Goal: Task Accomplishment & Management: Use online tool/utility

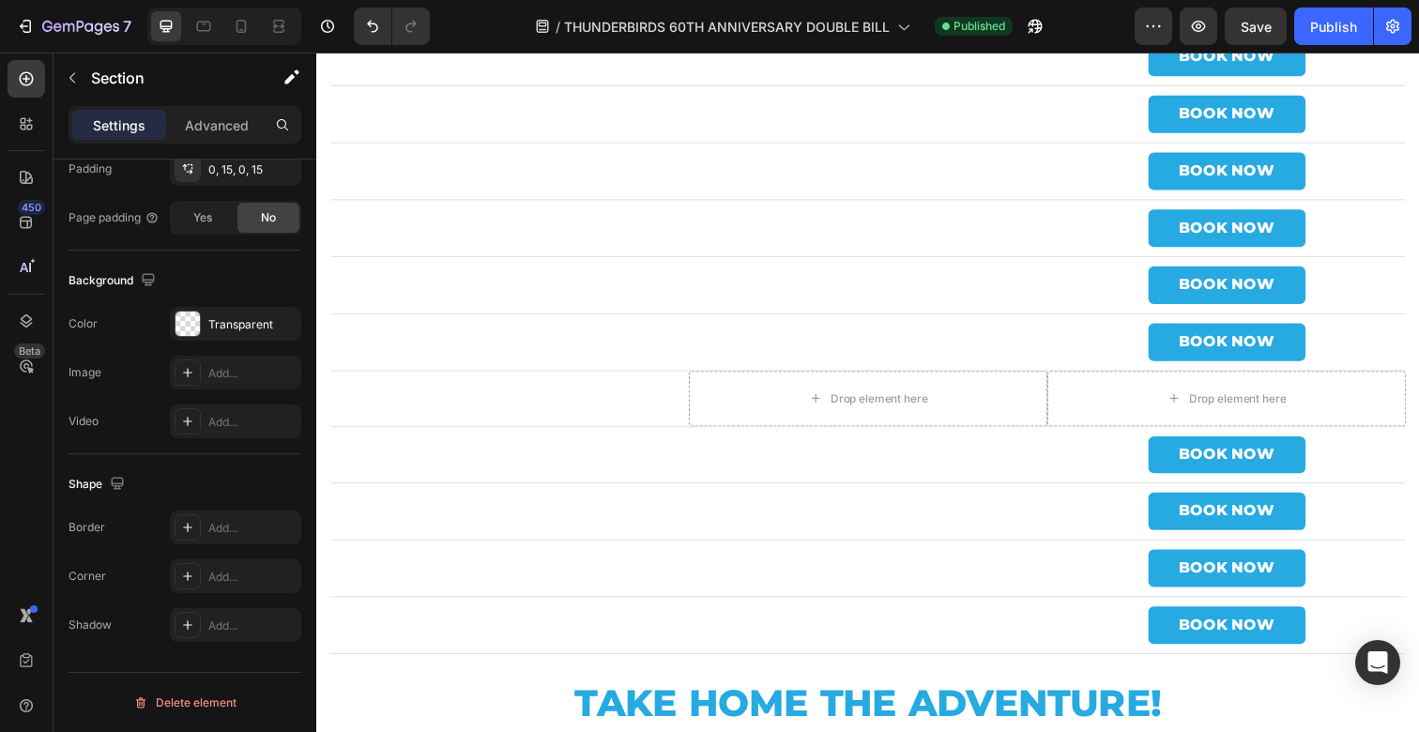
scroll to position [8276, 0]
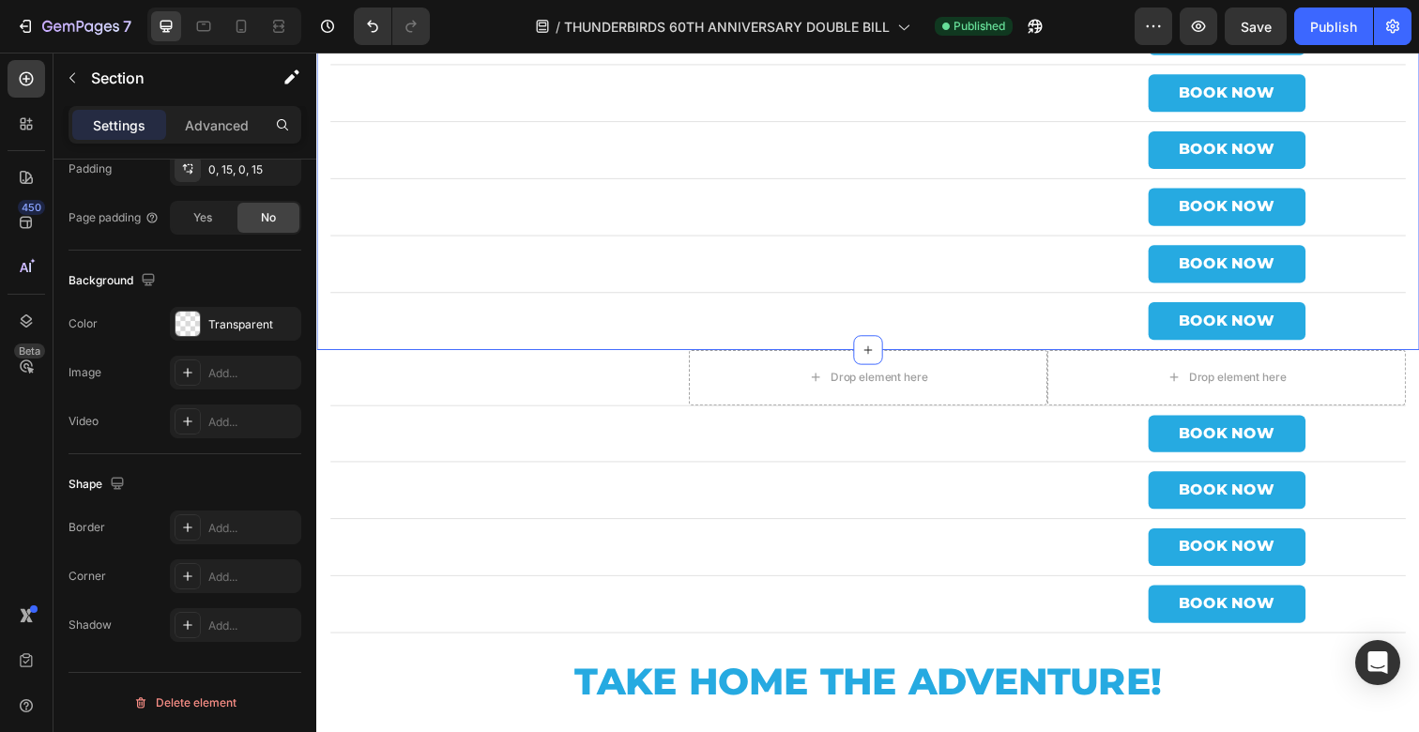
click at [321, 320] on div "[GEOGRAPHIC_DATA] Heading Drop element here Drop element here Row Odeon Limeric…" at bounding box center [879, 38] width 1126 height 638
click at [324, 303] on div "[GEOGRAPHIC_DATA] Heading Drop element here Drop element here Row Odeon Limeric…" at bounding box center [879, 38] width 1126 height 638
click at [201, 318] on div "Transparent" at bounding box center [235, 324] width 131 height 34
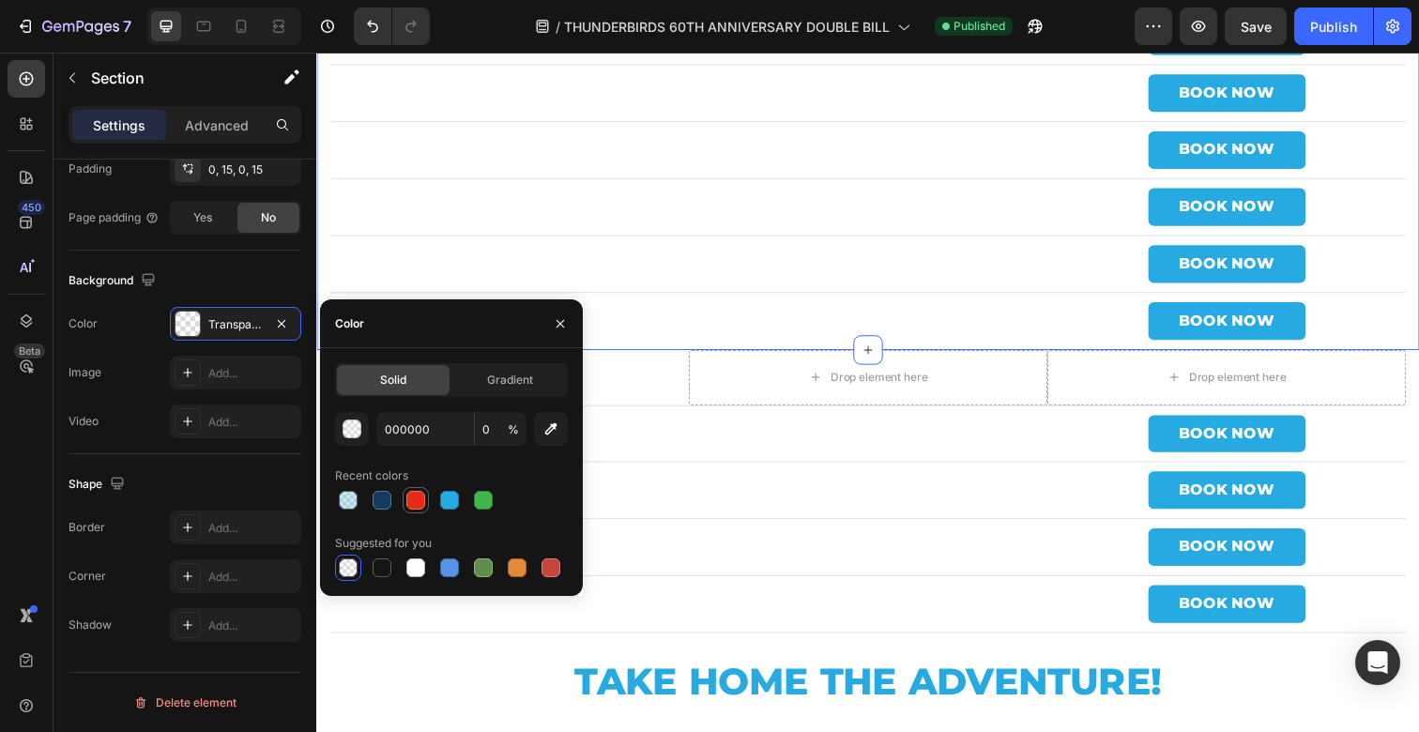
click at [376, 562] on div at bounding box center [381, 567] width 19 height 19
type input "151515"
type input "100"
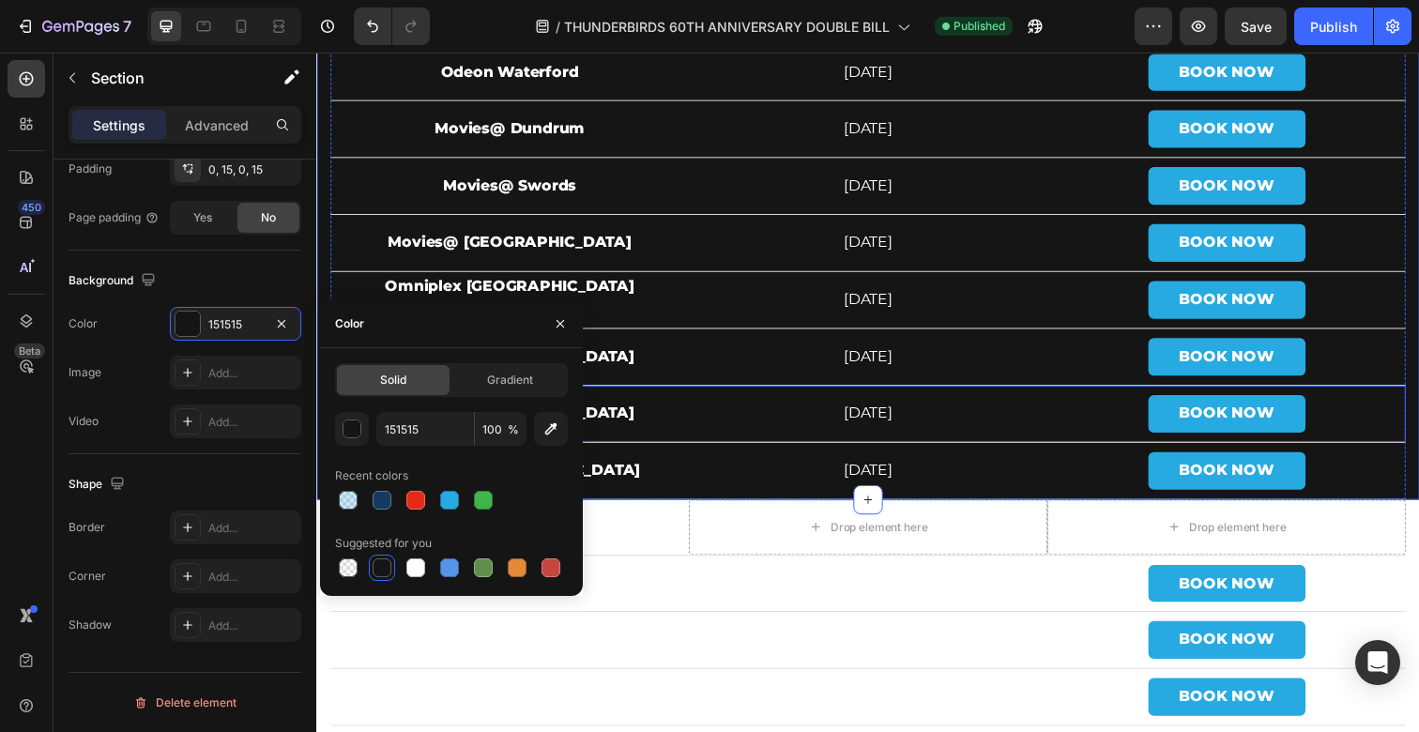
scroll to position [8096, 0]
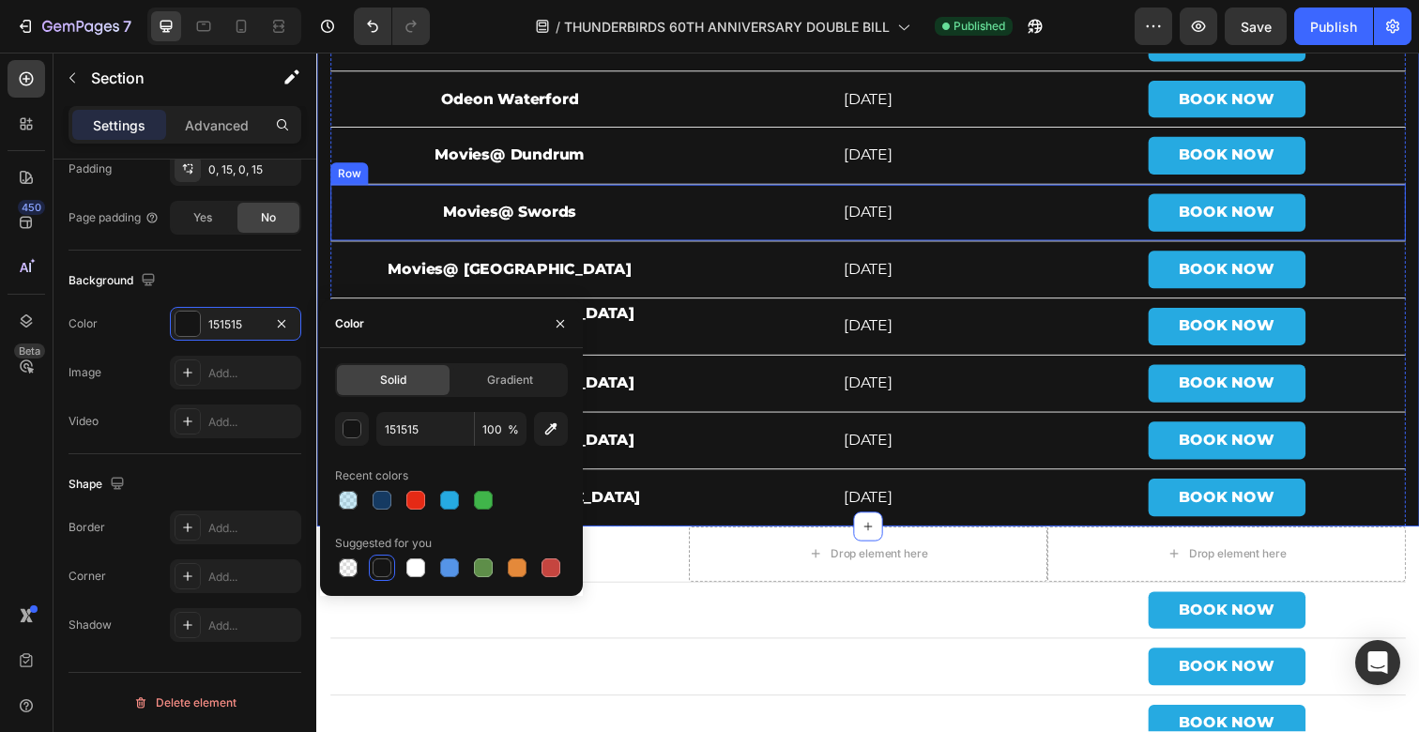
click at [622, 191] on div "Movies@ Swords Text Block" at bounding box center [513, 216] width 366 height 57
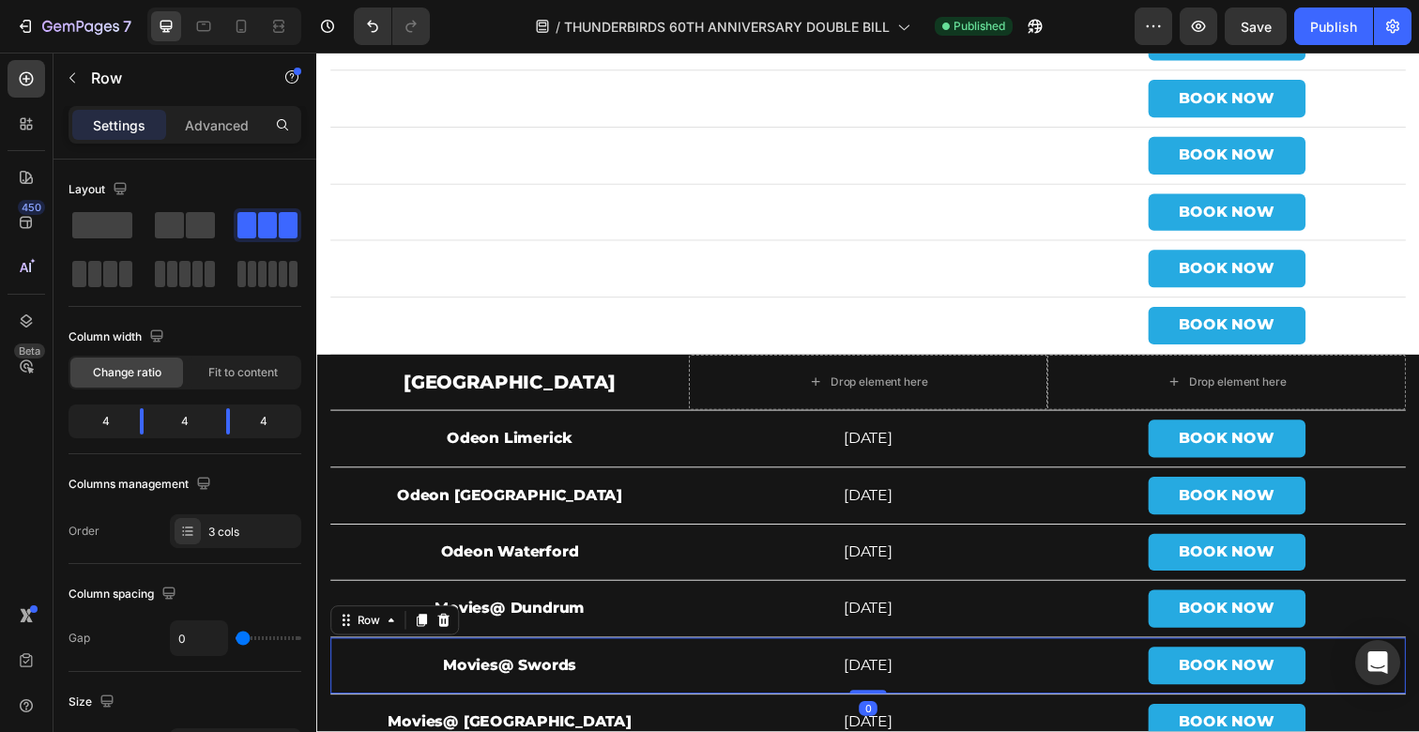
scroll to position [7609, 0]
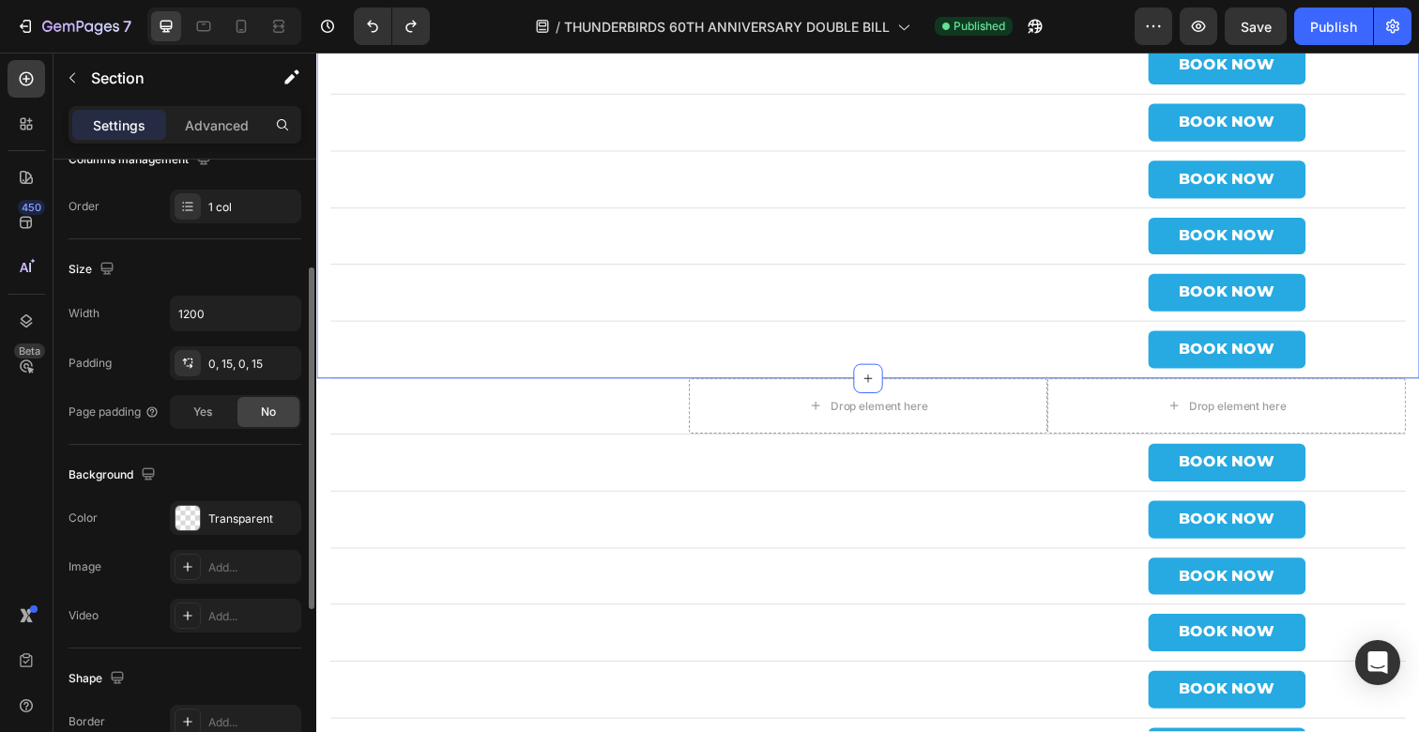
scroll to position [347, 0]
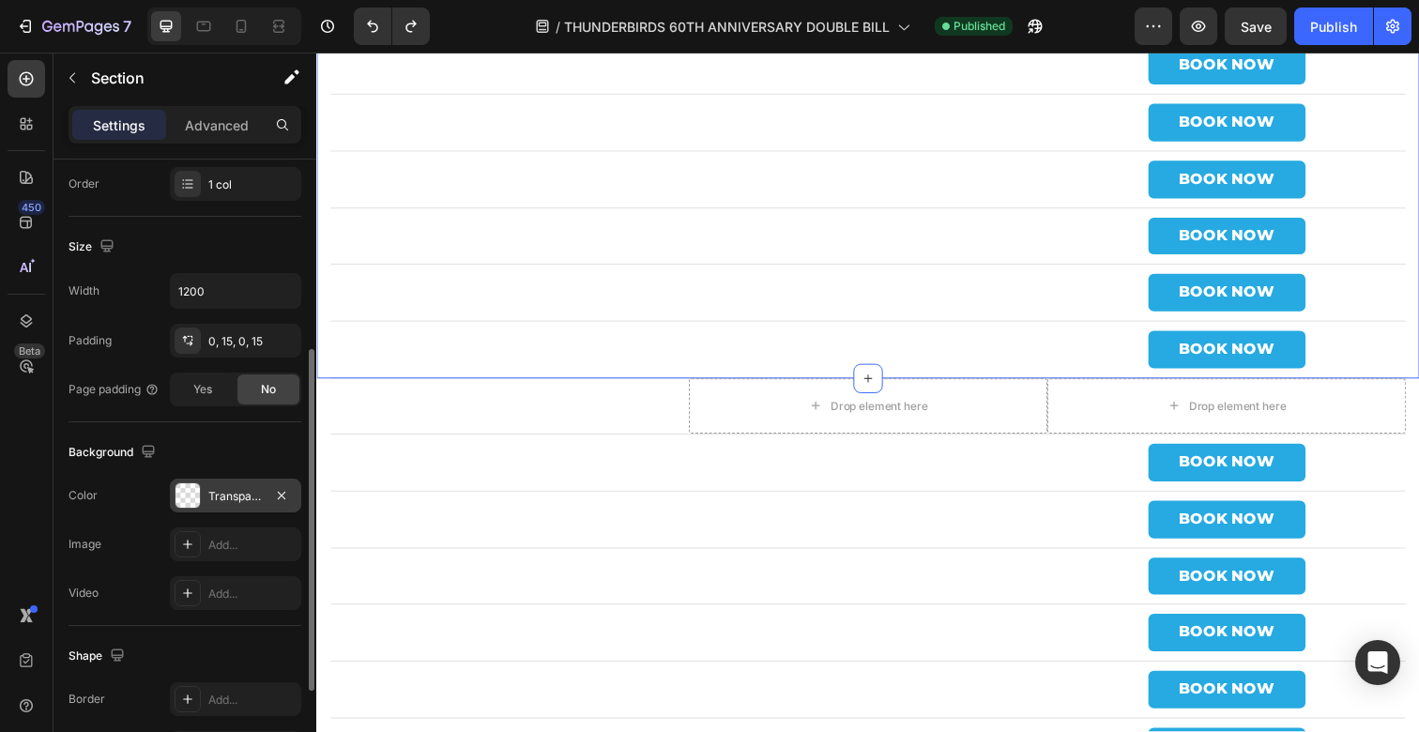
click at [190, 495] on div at bounding box center [187, 495] width 24 height 24
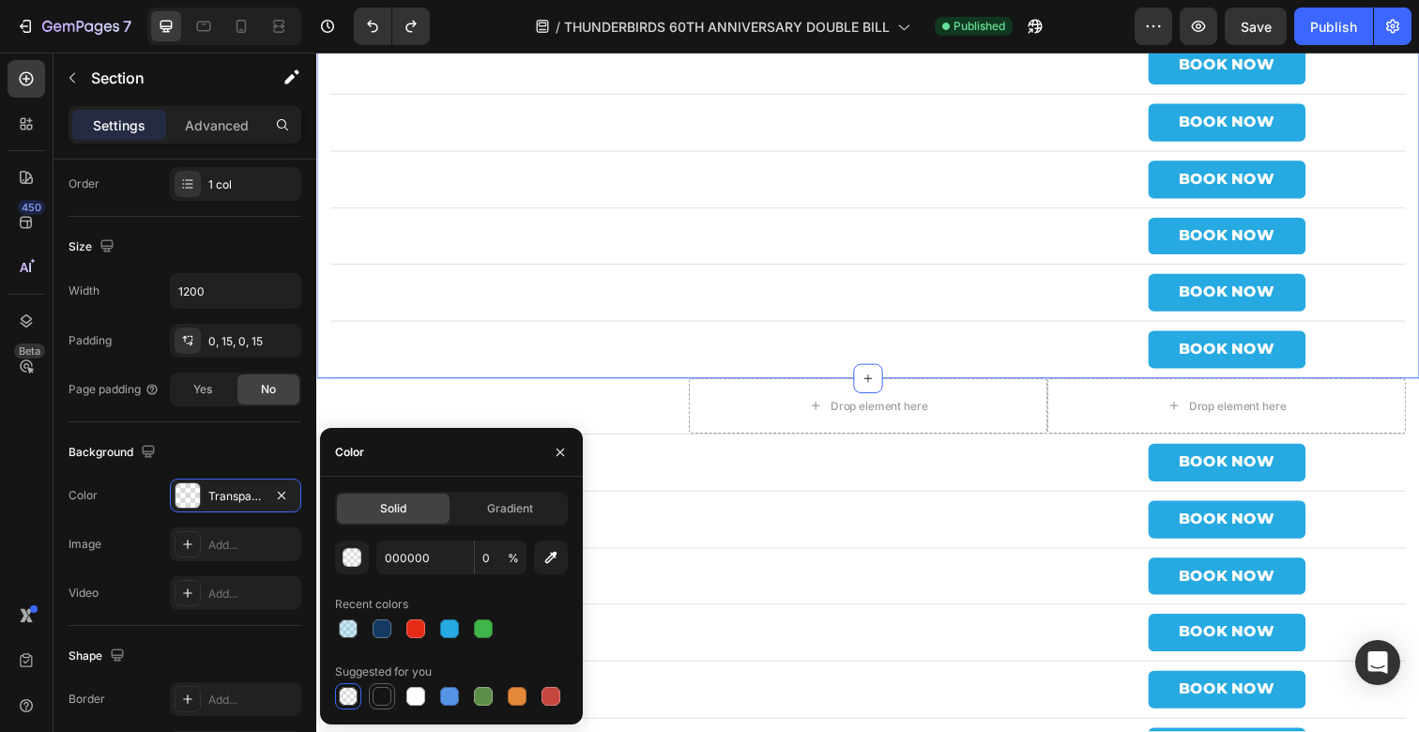
click at [376, 696] on div at bounding box center [381, 696] width 19 height 19
type input "151515"
type input "100"
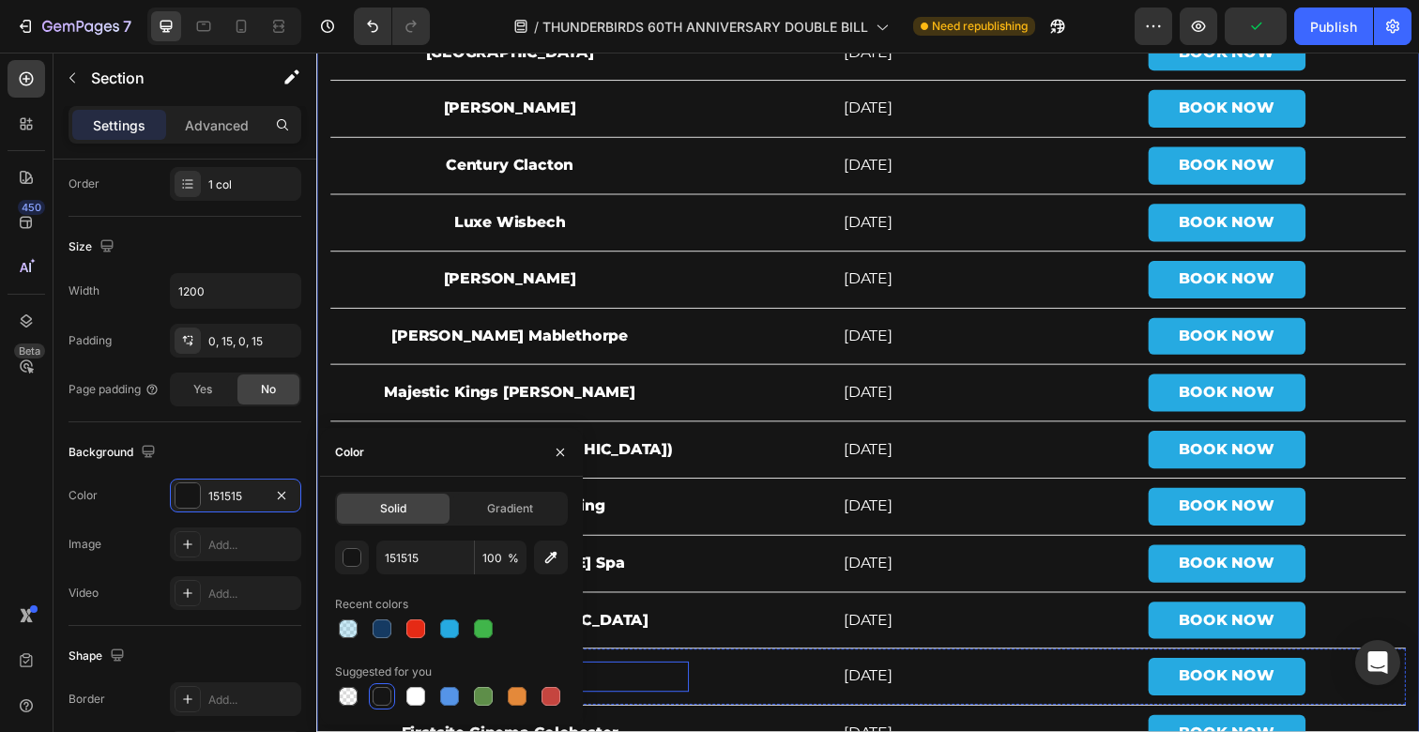
scroll to position [7211, 0]
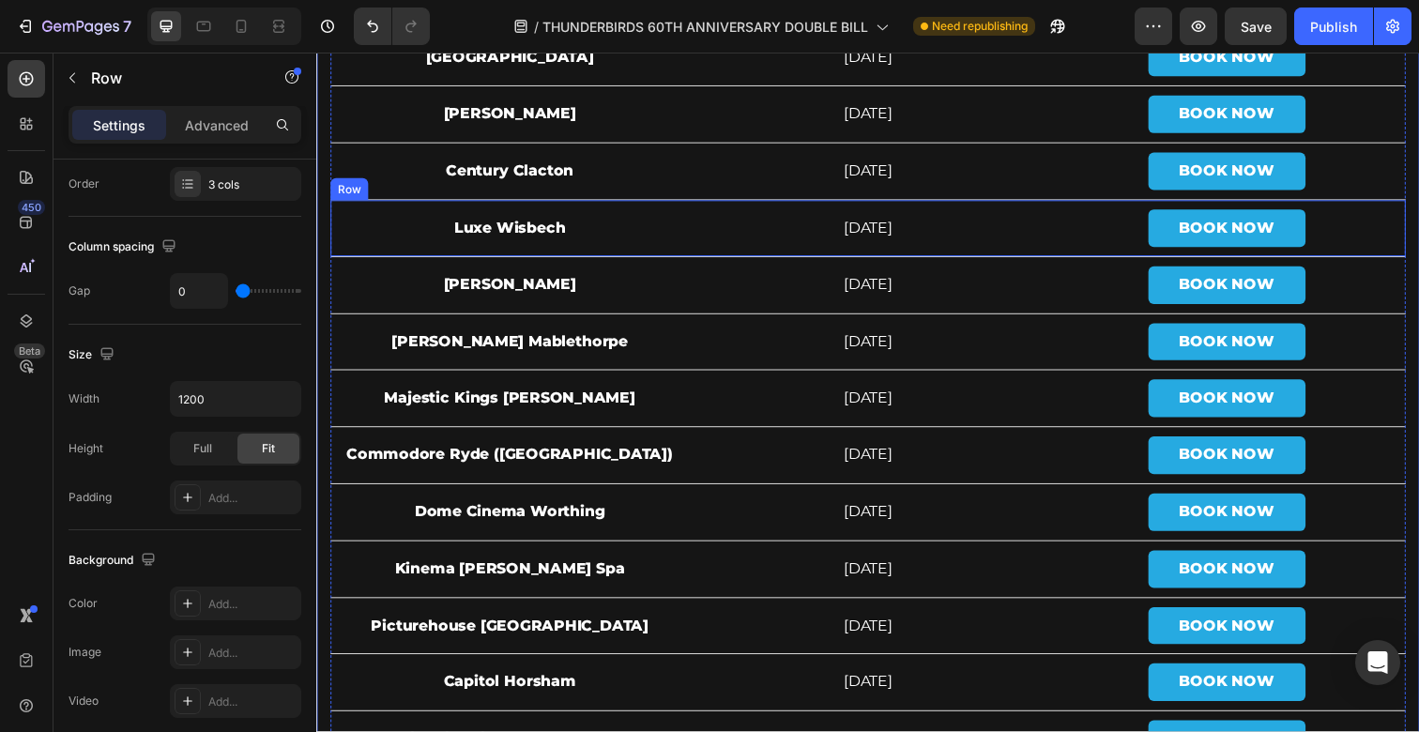
click at [570, 211] on div "Luxe Wisbech Text Block" at bounding box center [513, 232] width 366 height 57
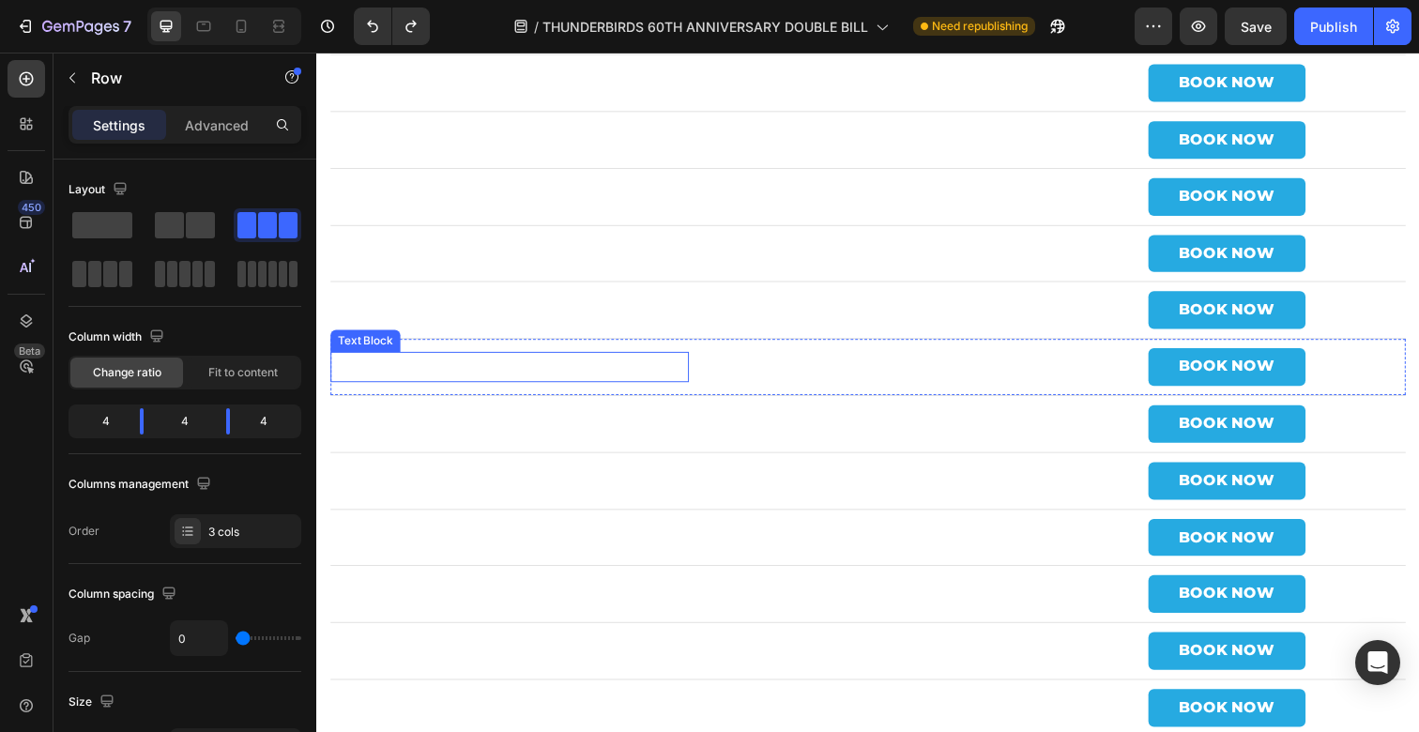
scroll to position [6352, 0]
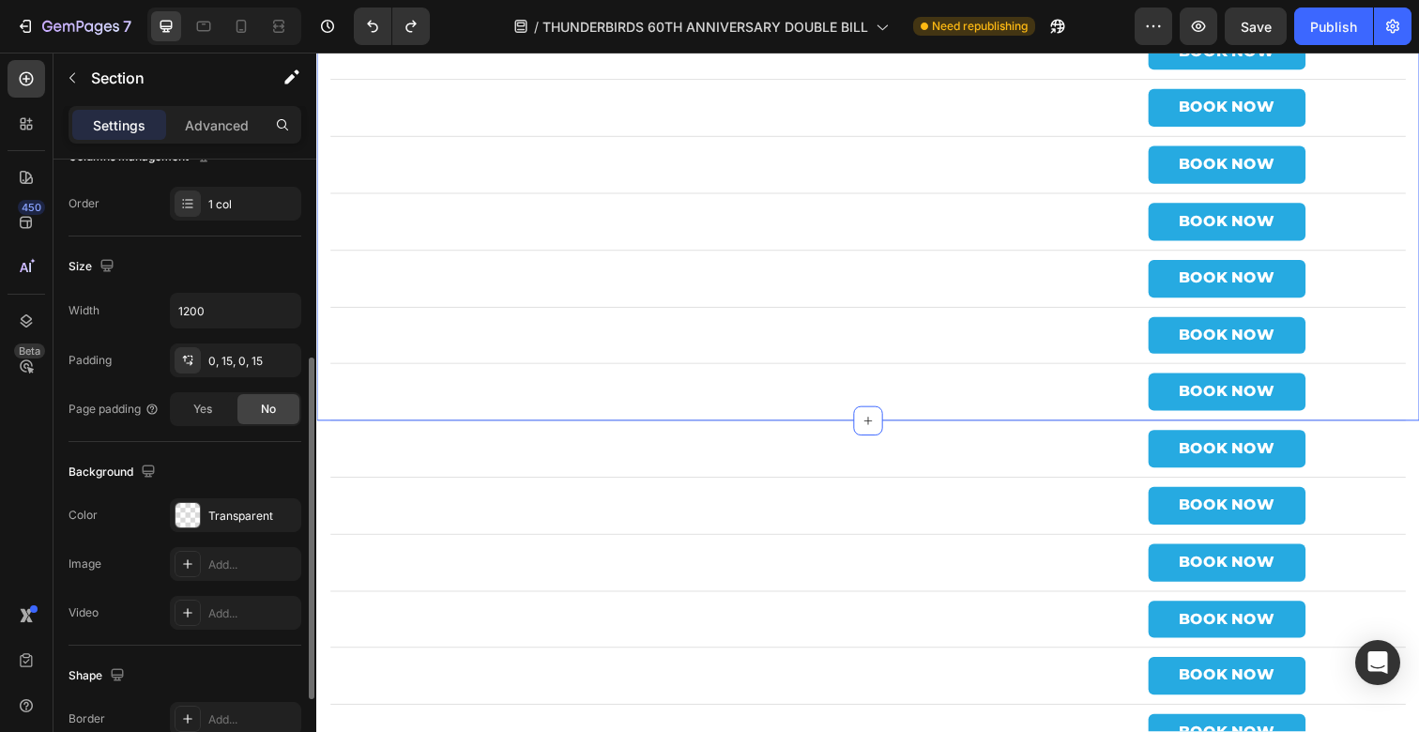
scroll to position [359, 0]
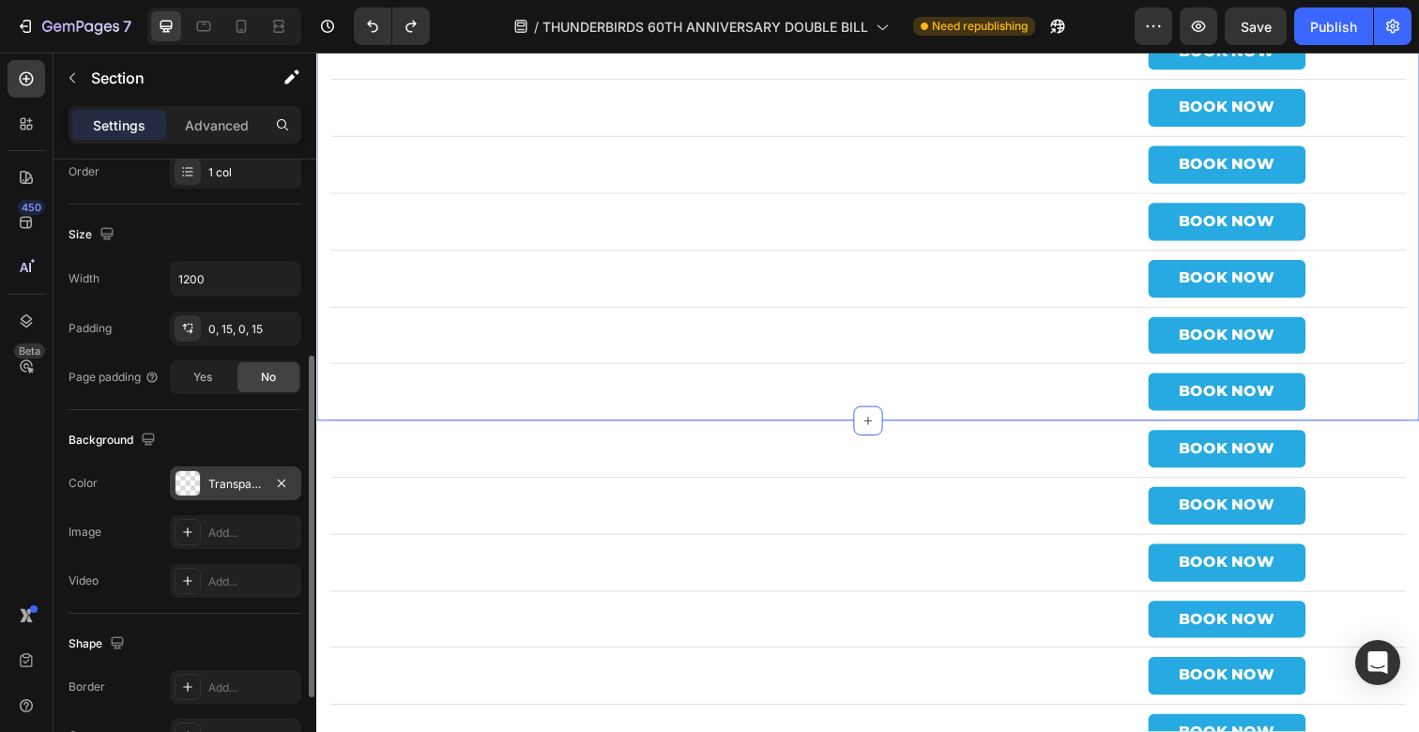
click at [184, 482] on div at bounding box center [187, 483] width 24 height 24
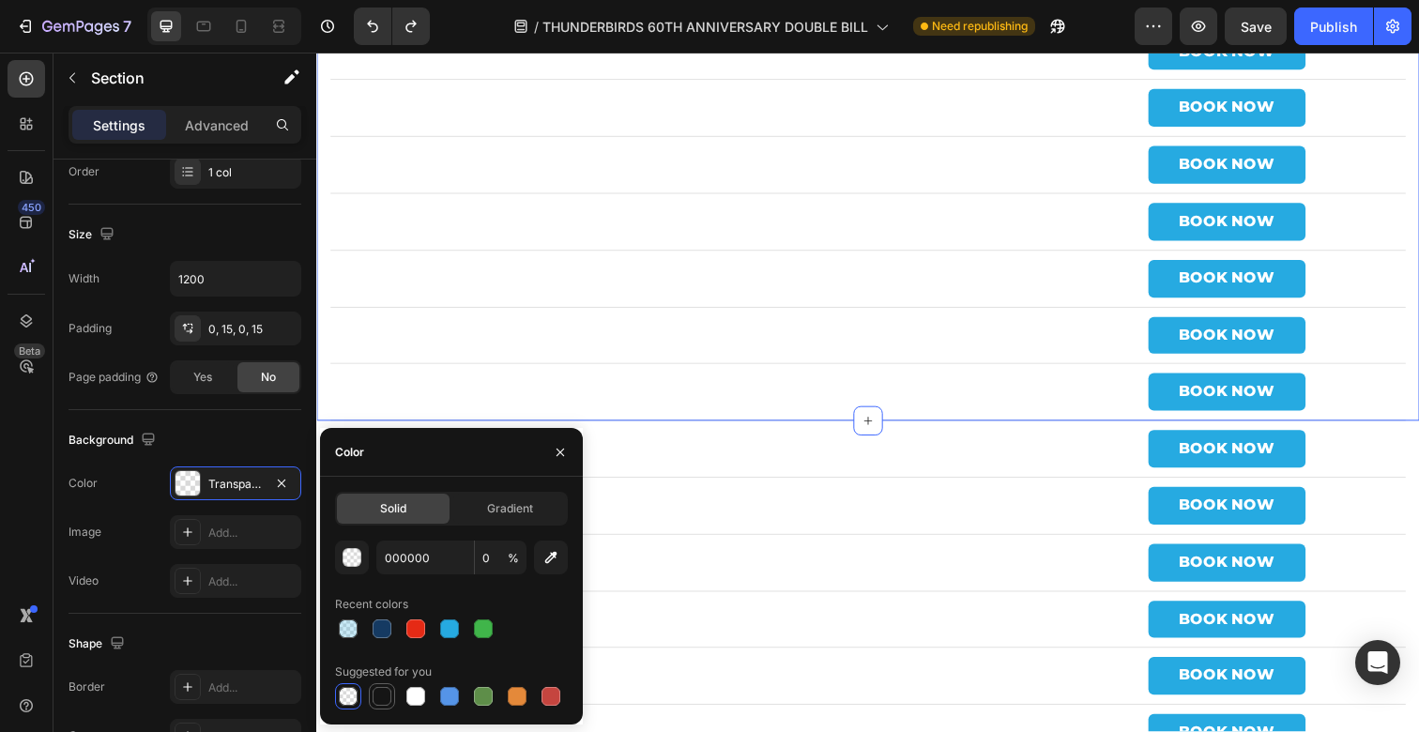
click at [383, 705] on div at bounding box center [381, 696] width 19 height 19
type input "151515"
type input "100"
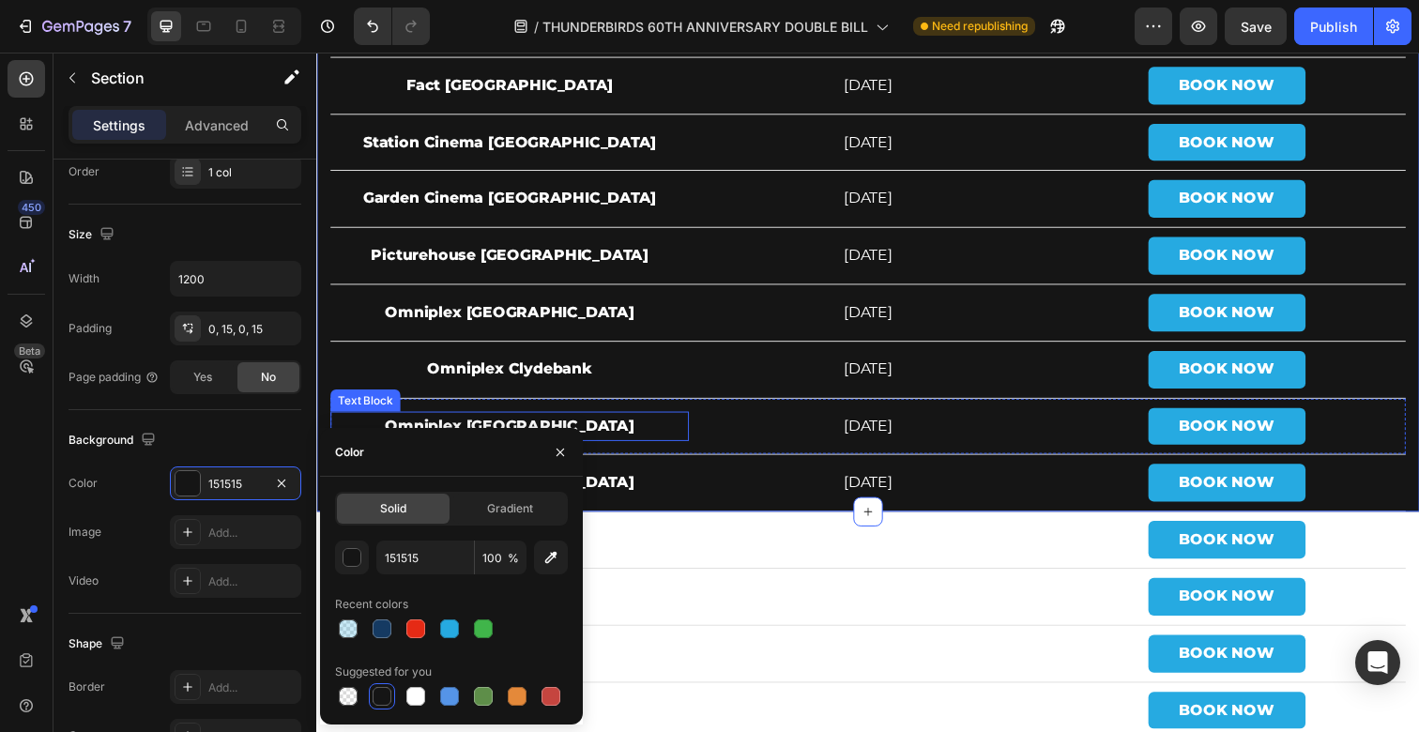
scroll to position [6258, 0]
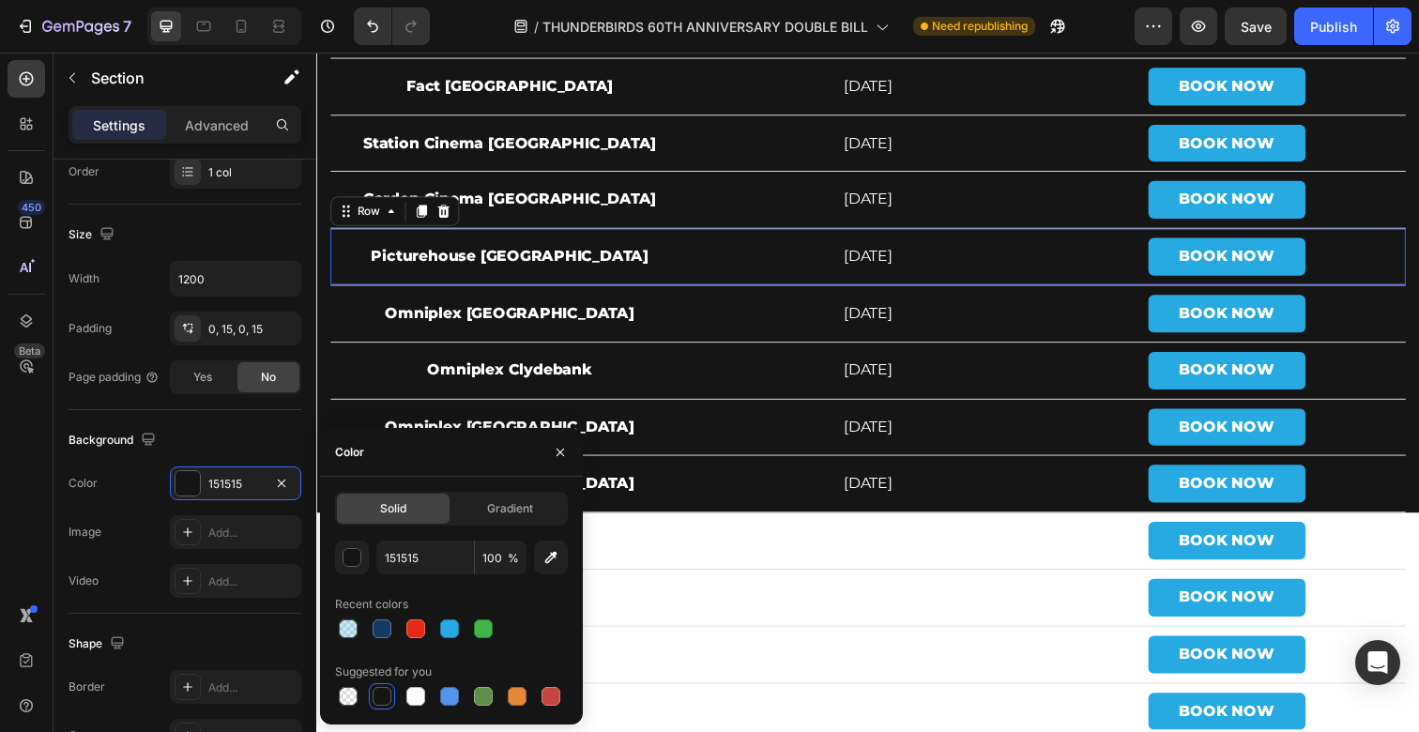
click at [418, 237] on div "Picturehouse York Text Block" at bounding box center [513, 261] width 366 height 57
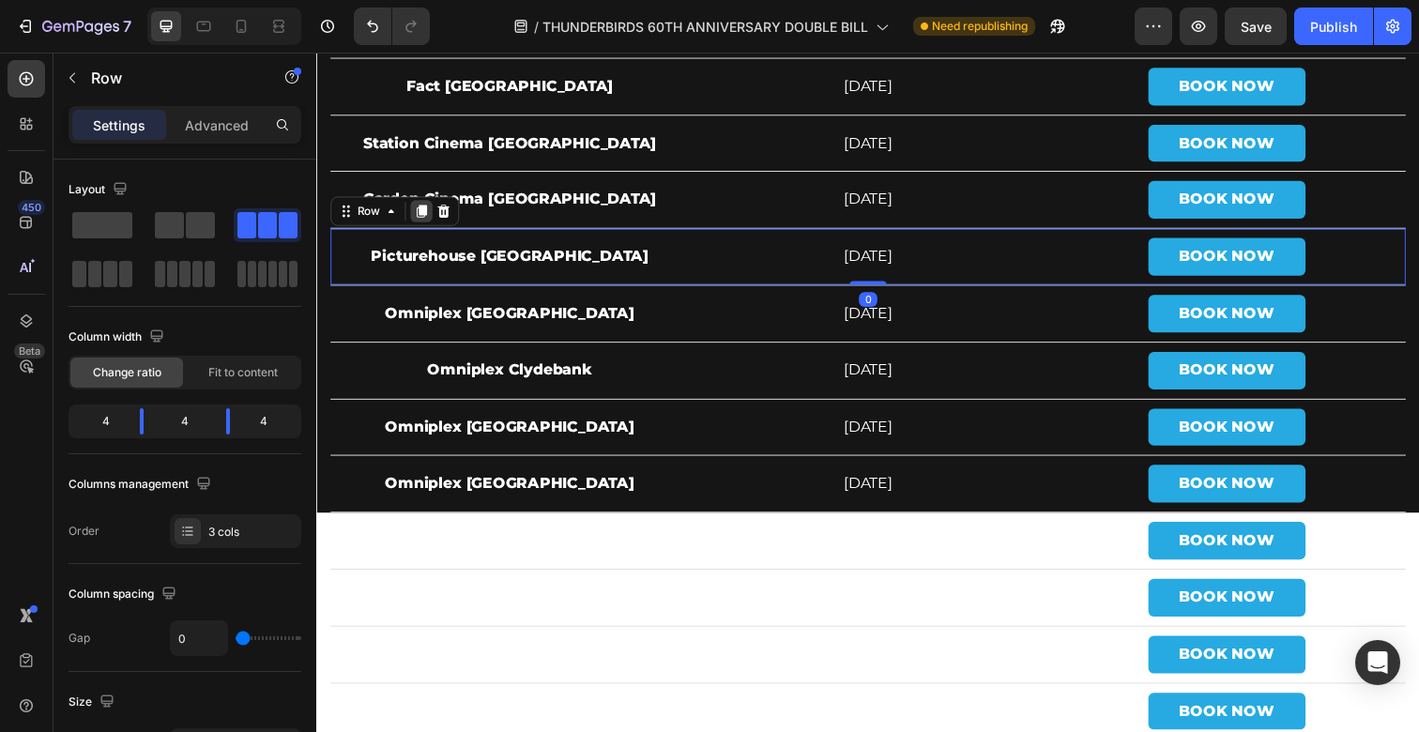
click at [417, 217] on icon at bounding box center [423, 214] width 15 height 15
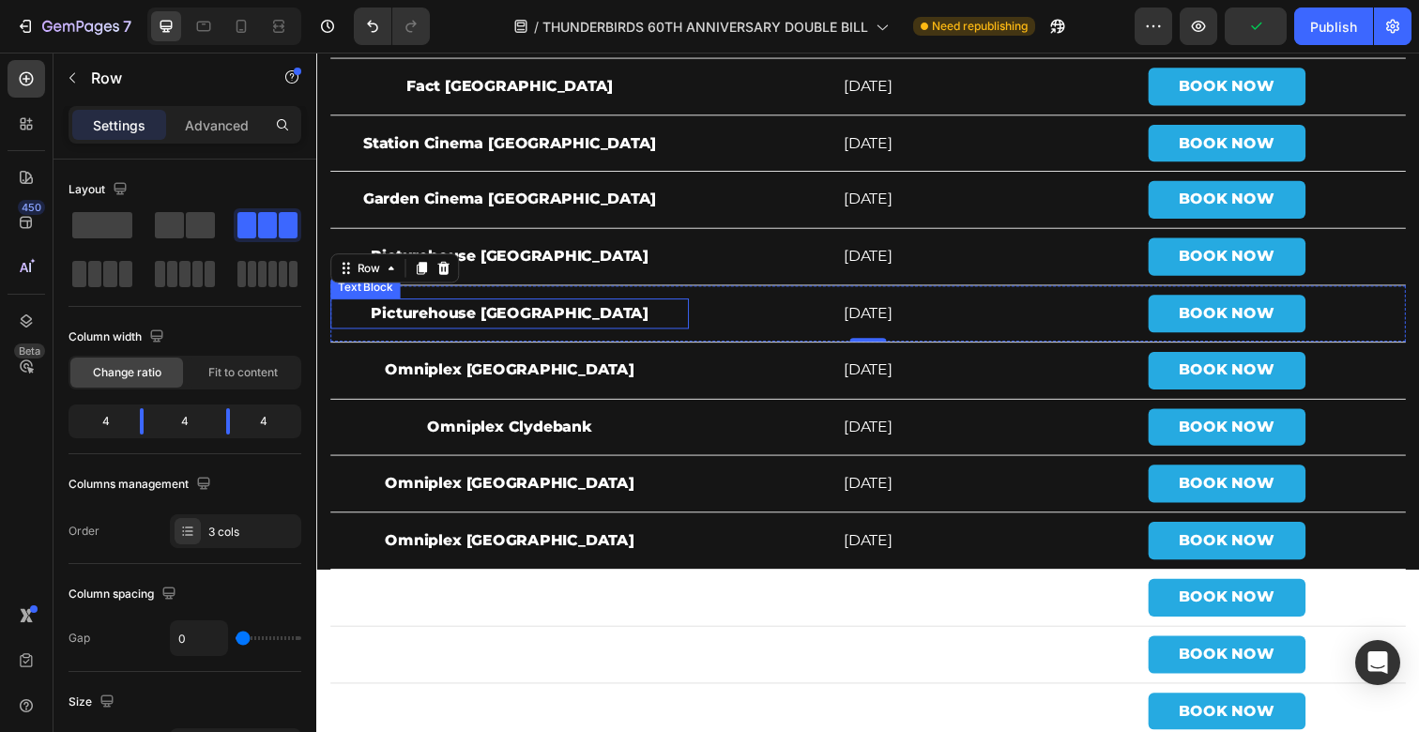
click at [549, 315] on p "Picturehouse [GEOGRAPHIC_DATA]" at bounding box center [513, 319] width 362 height 27
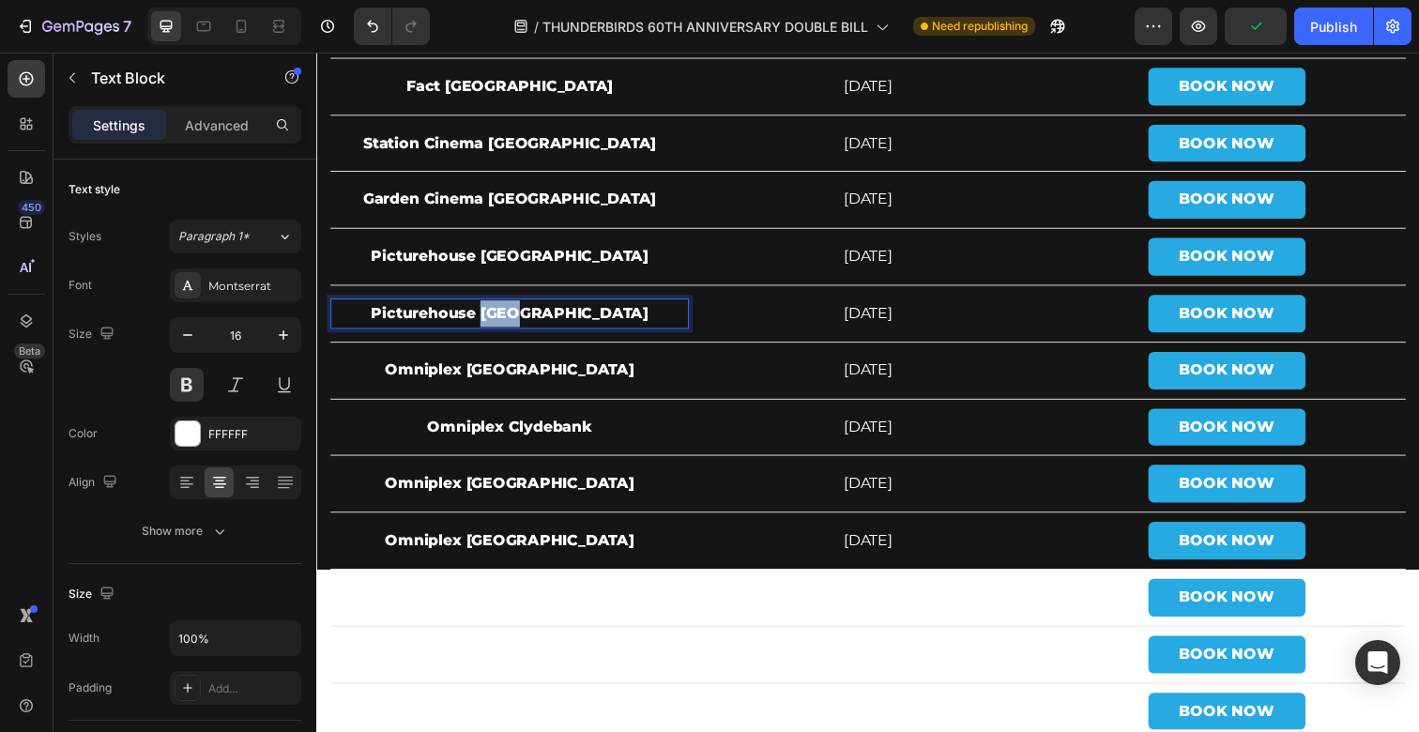
click at [549, 315] on p "Picturehouse [GEOGRAPHIC_DATA]" at bounding box center [513, 319] width 362 height 27
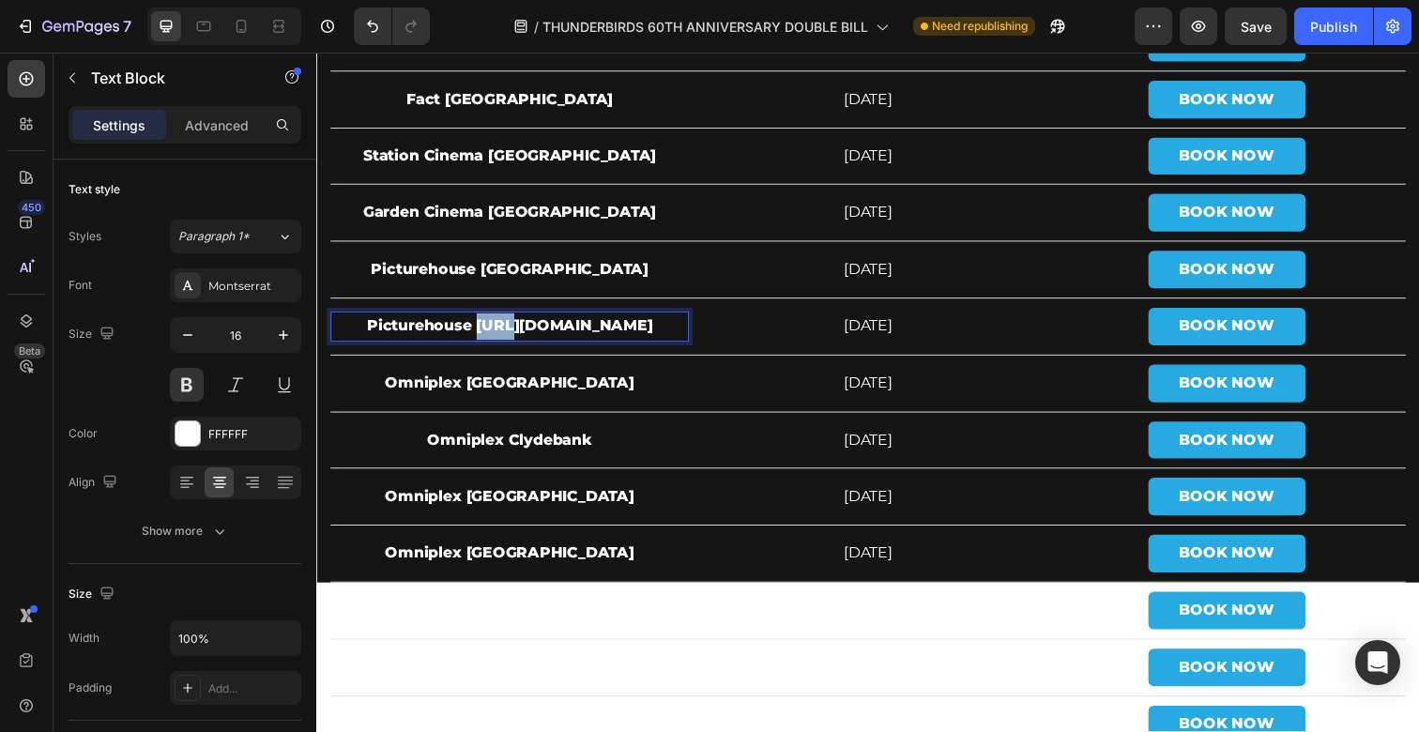
scroll to position [6258, 0]
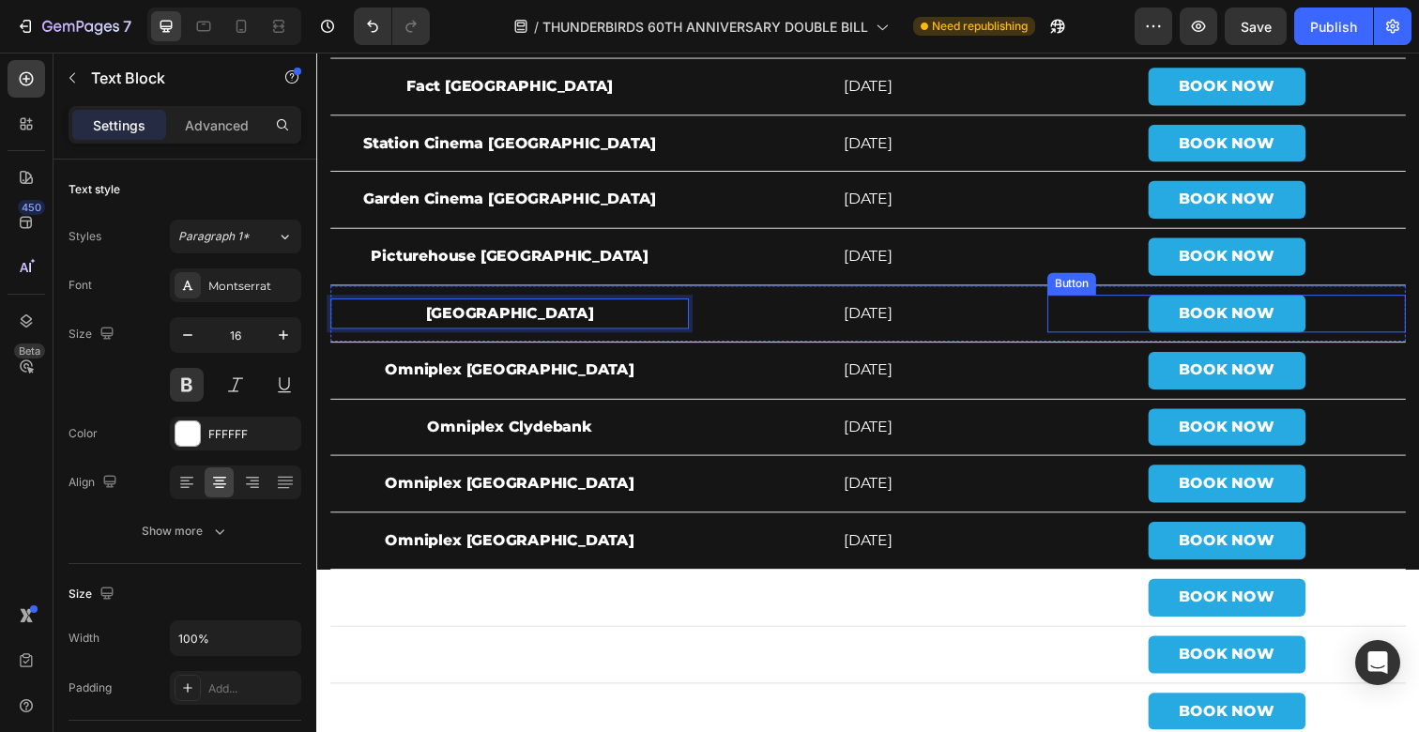
click at [1141, 318] on div "BOOK NOW Button" at bounding box center [1245, 319] width 366 height 38
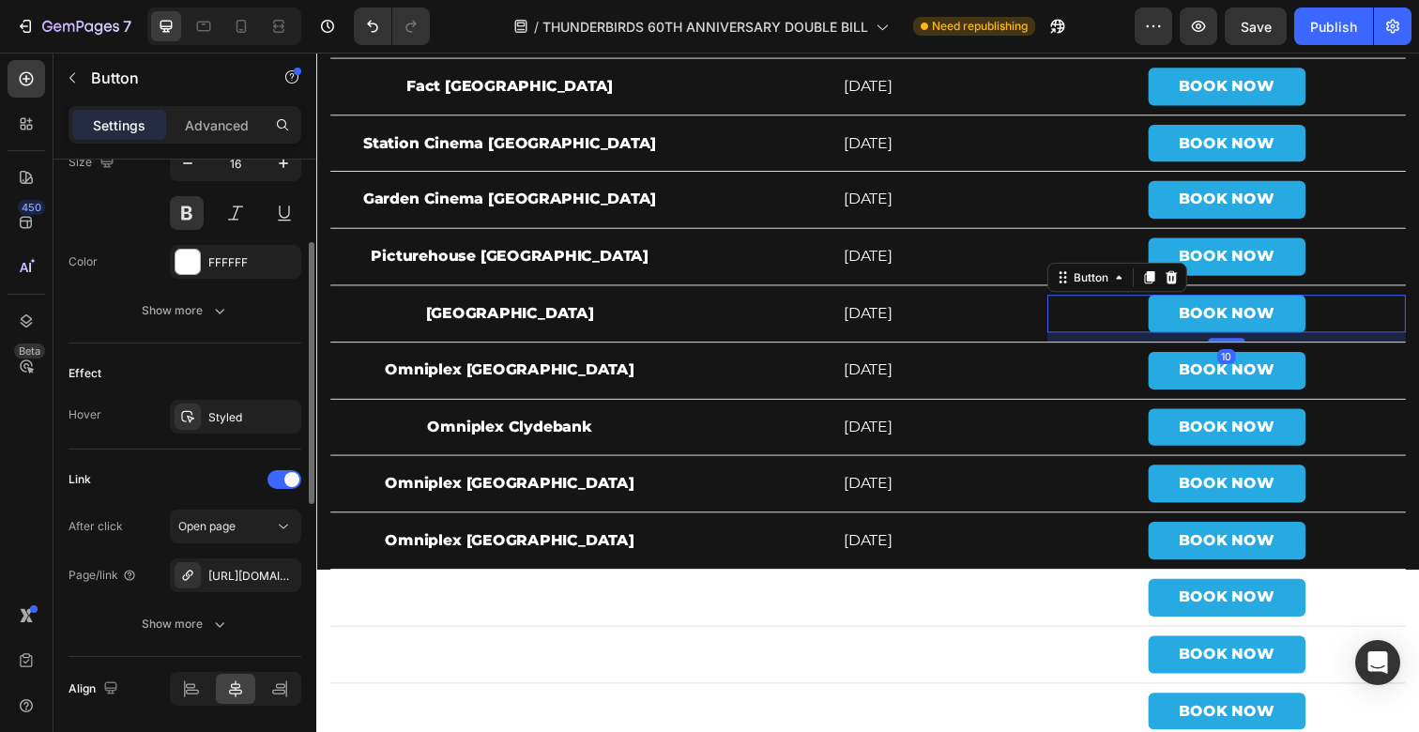
scroll to position [866, 0]
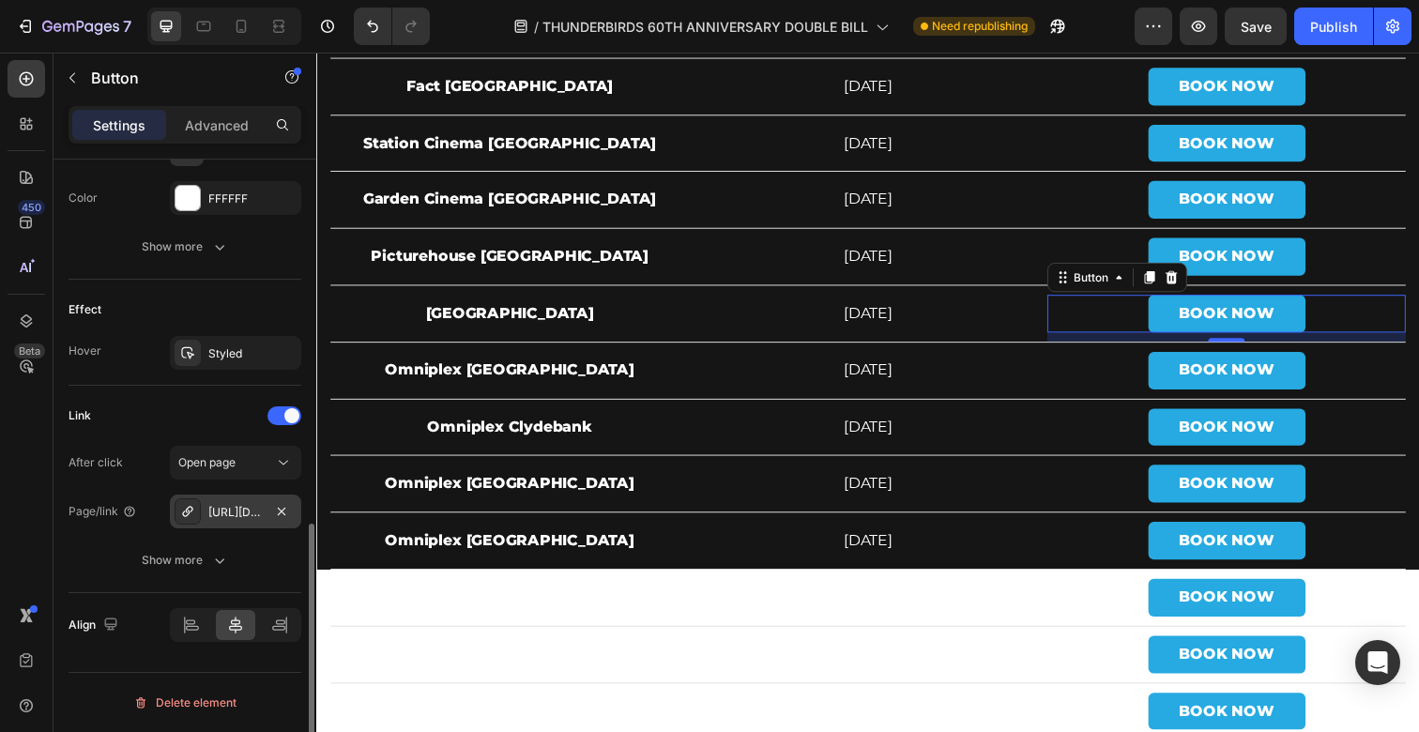
click at [238, 514] on div "[URL][DOMAIN_NAME]" at bounding box center [235, 512] width 54 height 17
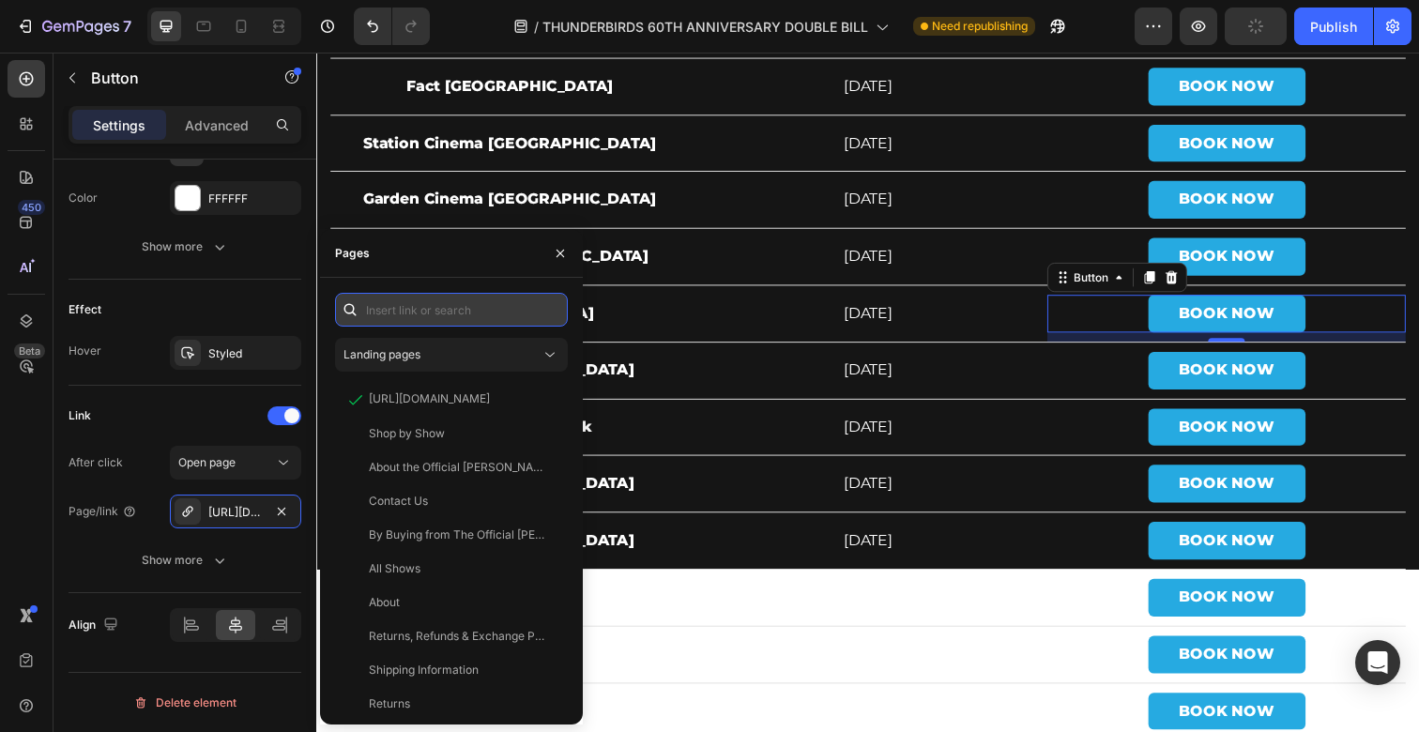
click at [420, 308] on input "text" at bounding box center [451, 310] width 233 height 34
paste input "[URL][DOMAIN_NAME]"
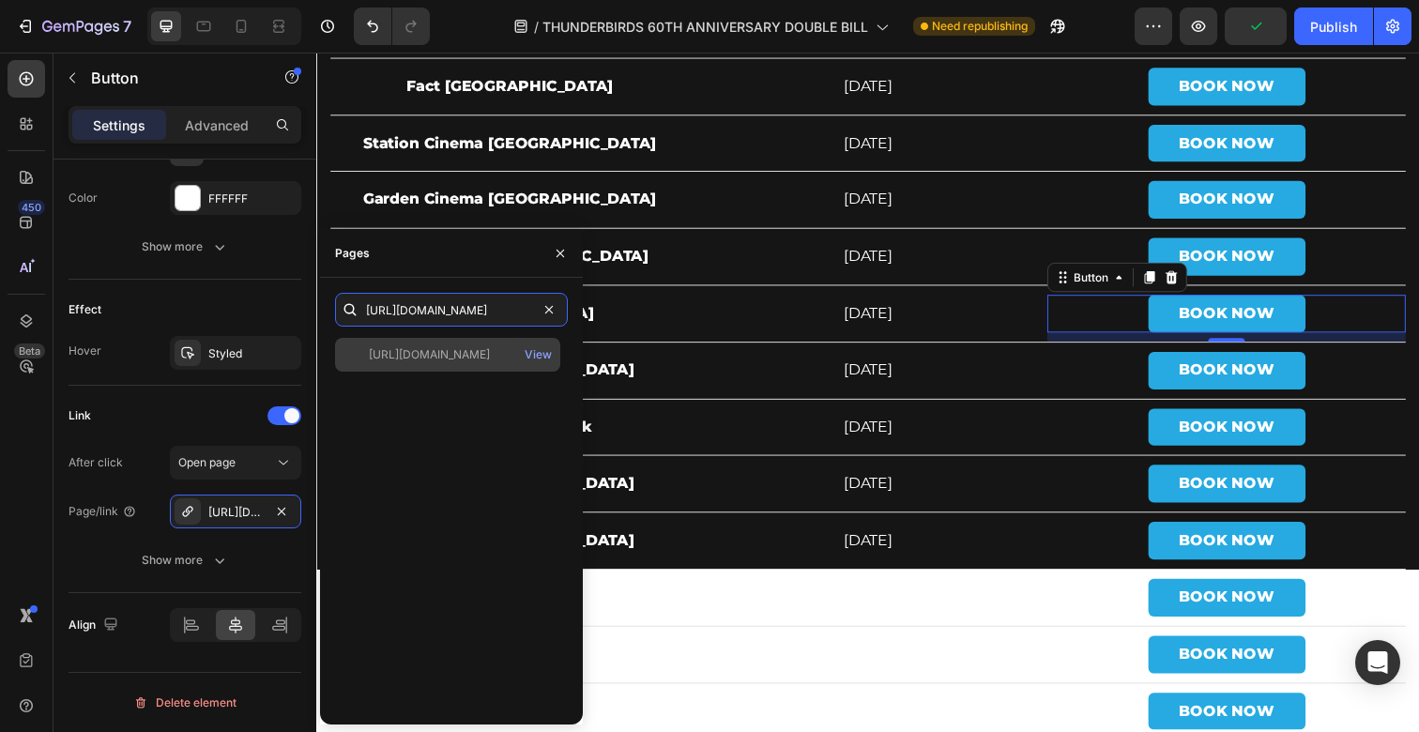
type input "[URL][DOMAIN_NAME]"
click at [486, 356] on div "[URL][DOMAIN_NAME]" at bounding box center [429, 354] width 121 height 17
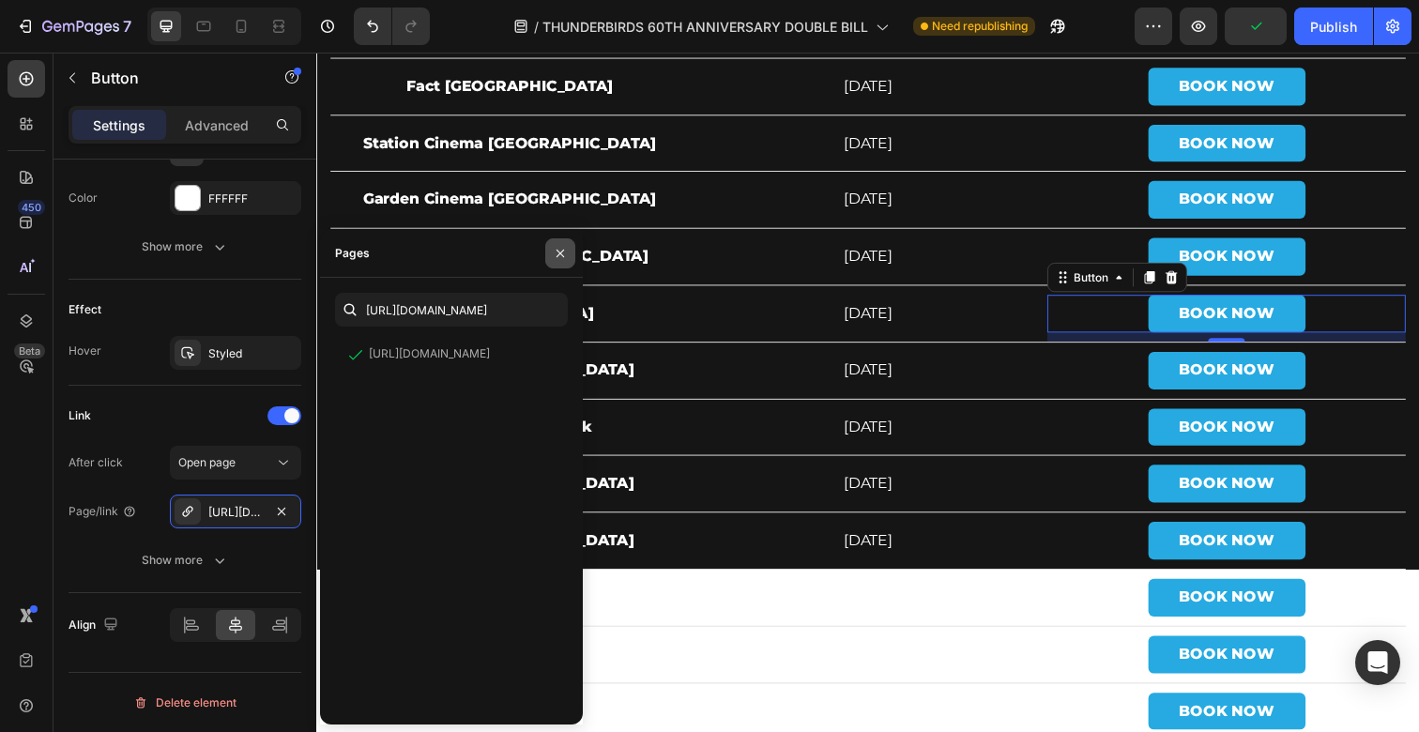
click at [558, 258] on icon "button" at bounding box center [560, 253] width 15 height 15
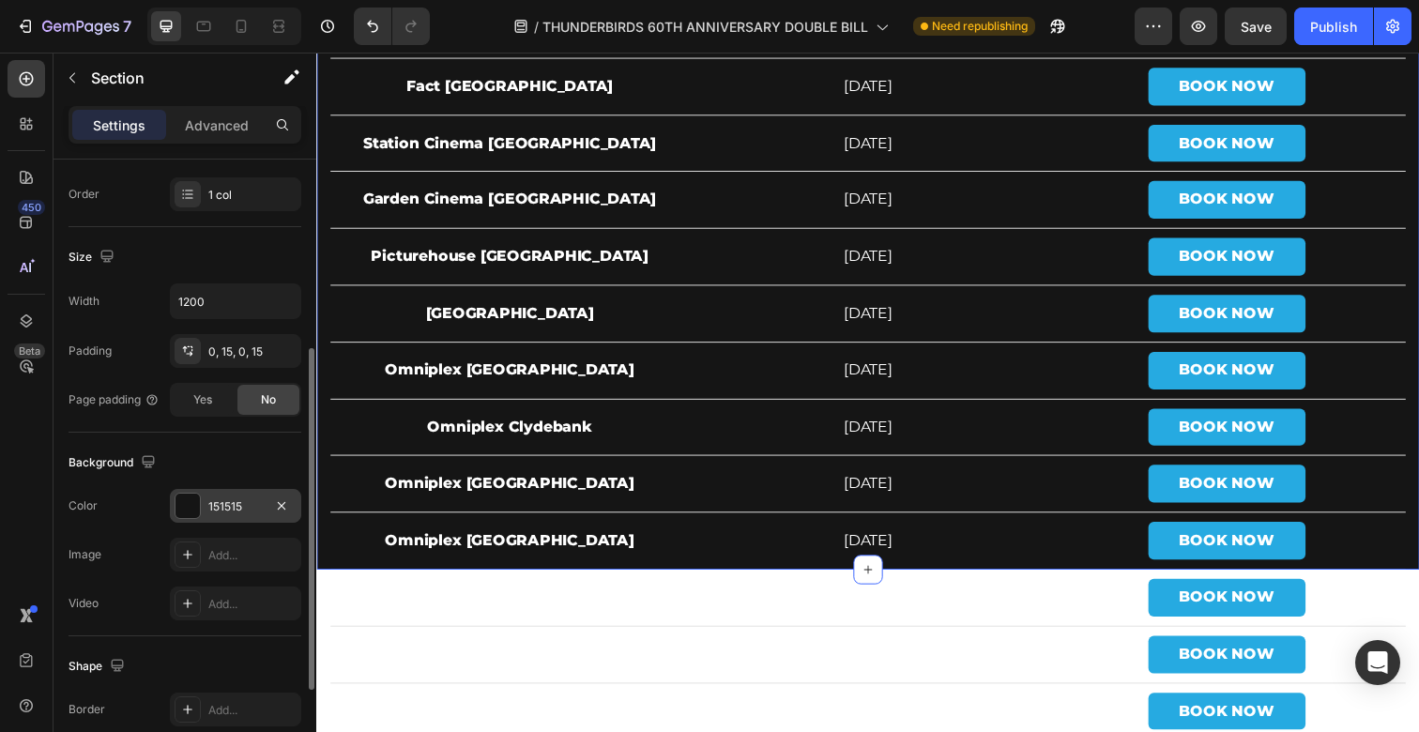
scroll to position [336, 0]
click at [186, 521] on div "151515" at bounding box center [235, 507] width 131 height 34
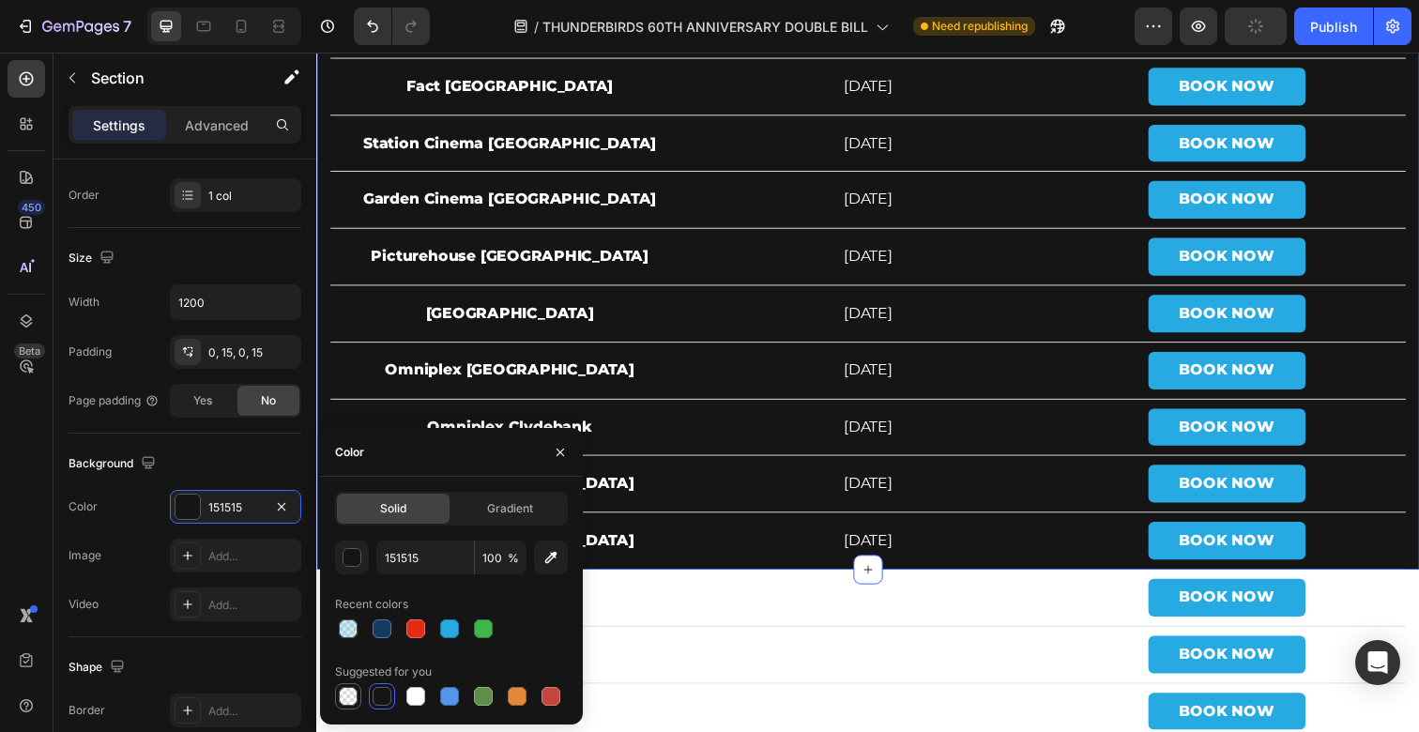
click at [347, 694] on div at bounding box center [348, 696] width 19 height 19
type input "000000"
type input "0"
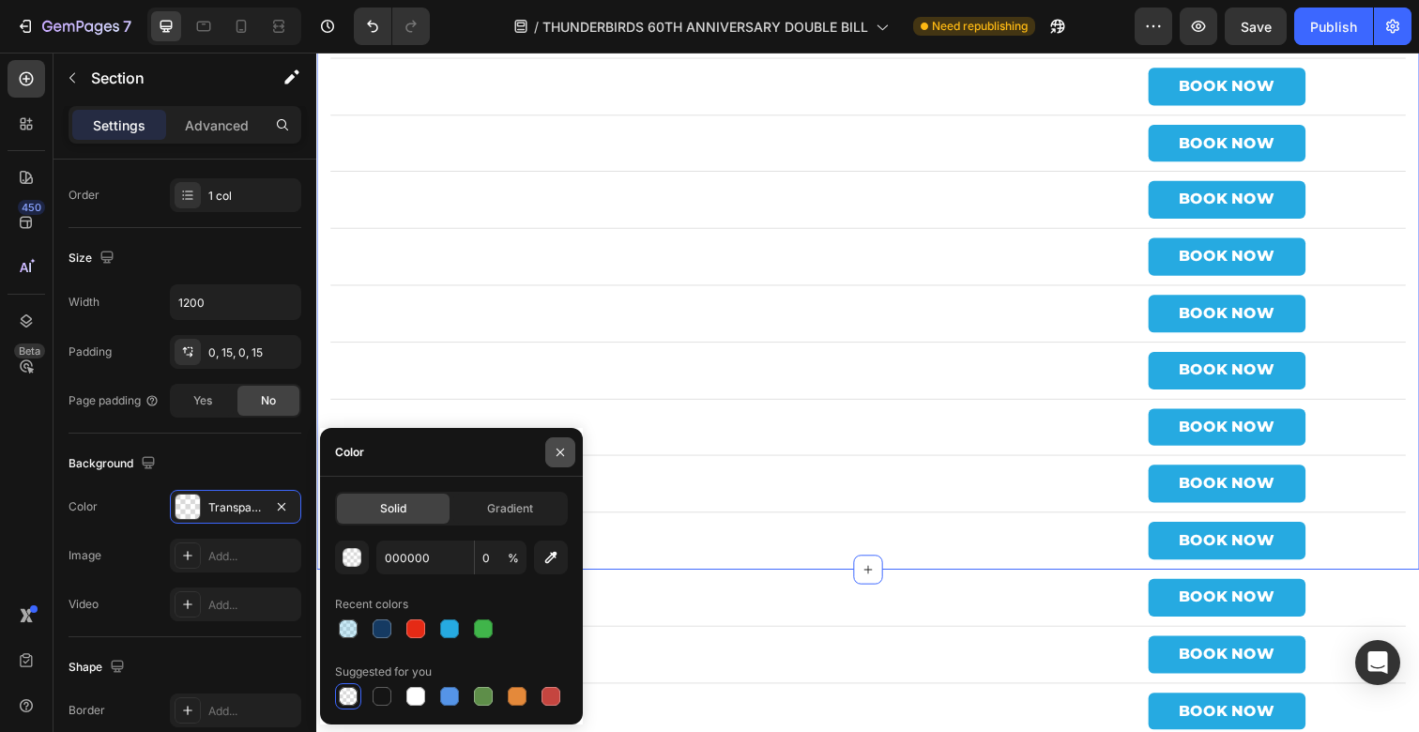
click at [567, 448] on icon "button" at bounding box center [560, 452] width 15 height 15
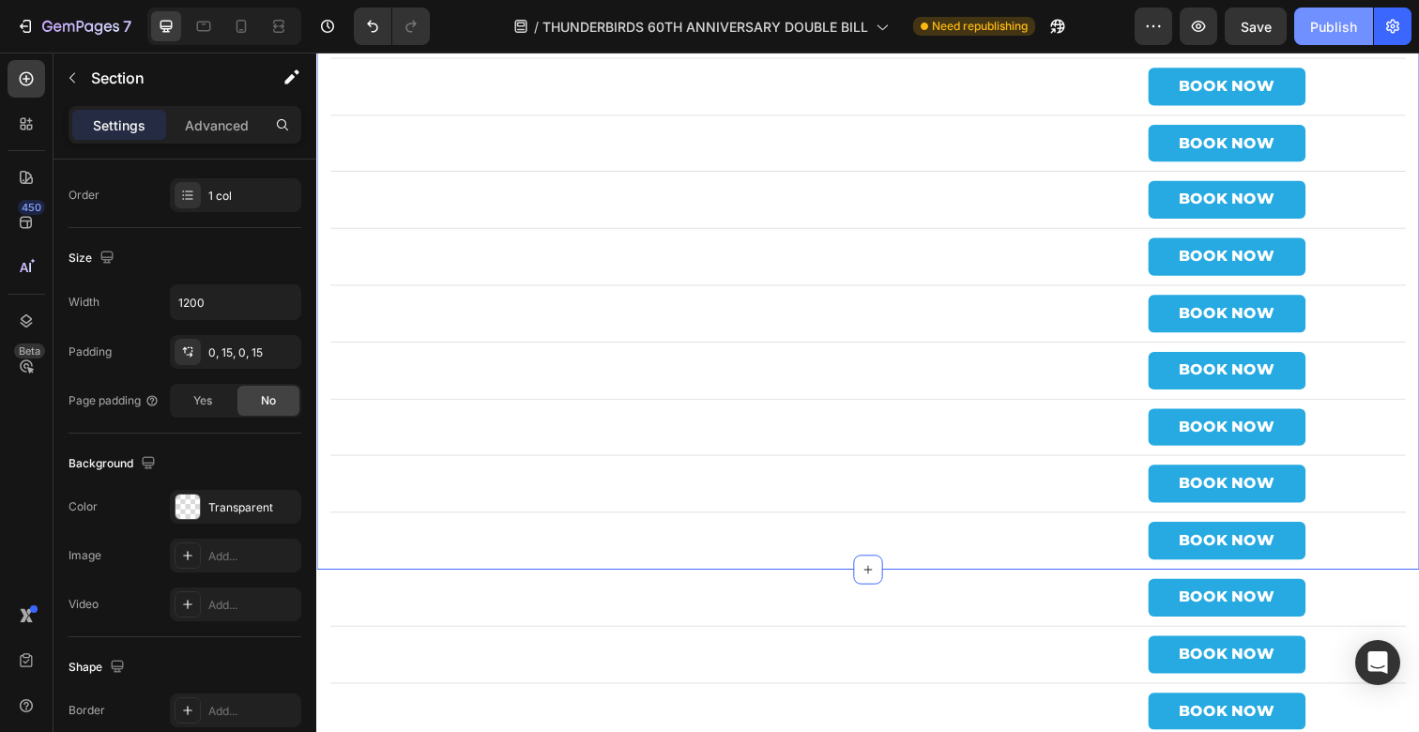
click at [1314, 31] on div "Publish" at bounding box center [1333, 27] width 47 height 20
